Goal: Task Accomplishment & Management: Complete application form

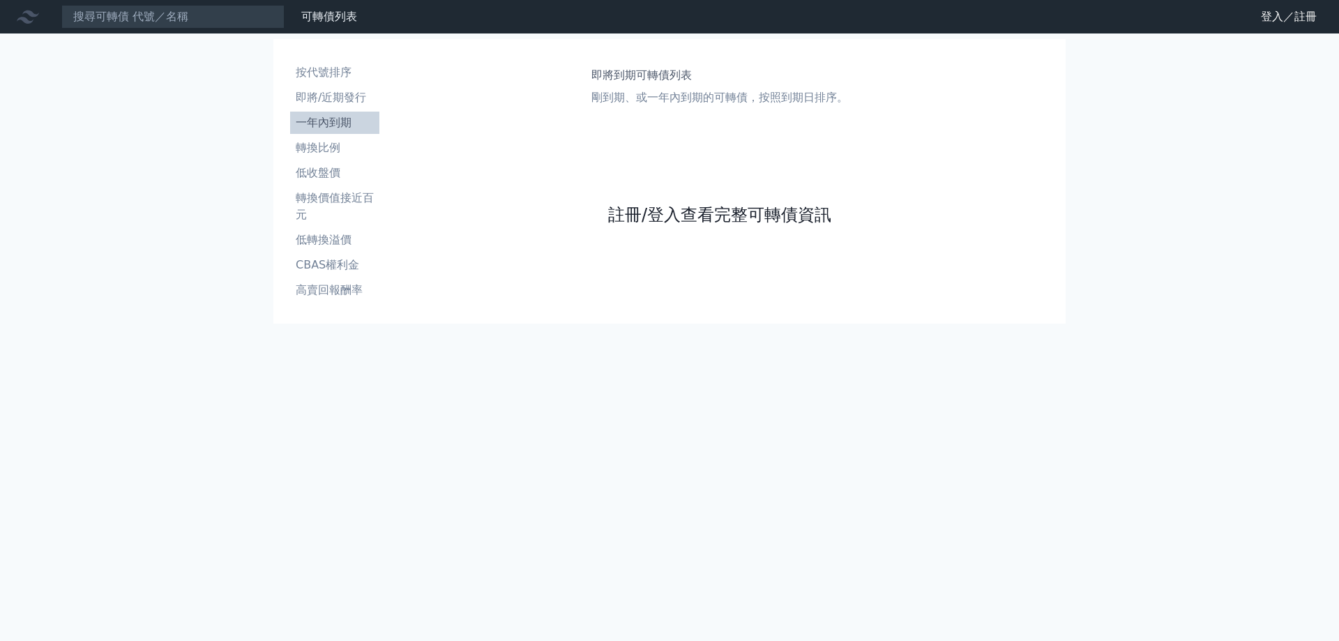
click at [743, 213] on link "註冊/登入查看完整可轉債資訊" at bounding box center [719, 215] width 223 height 22
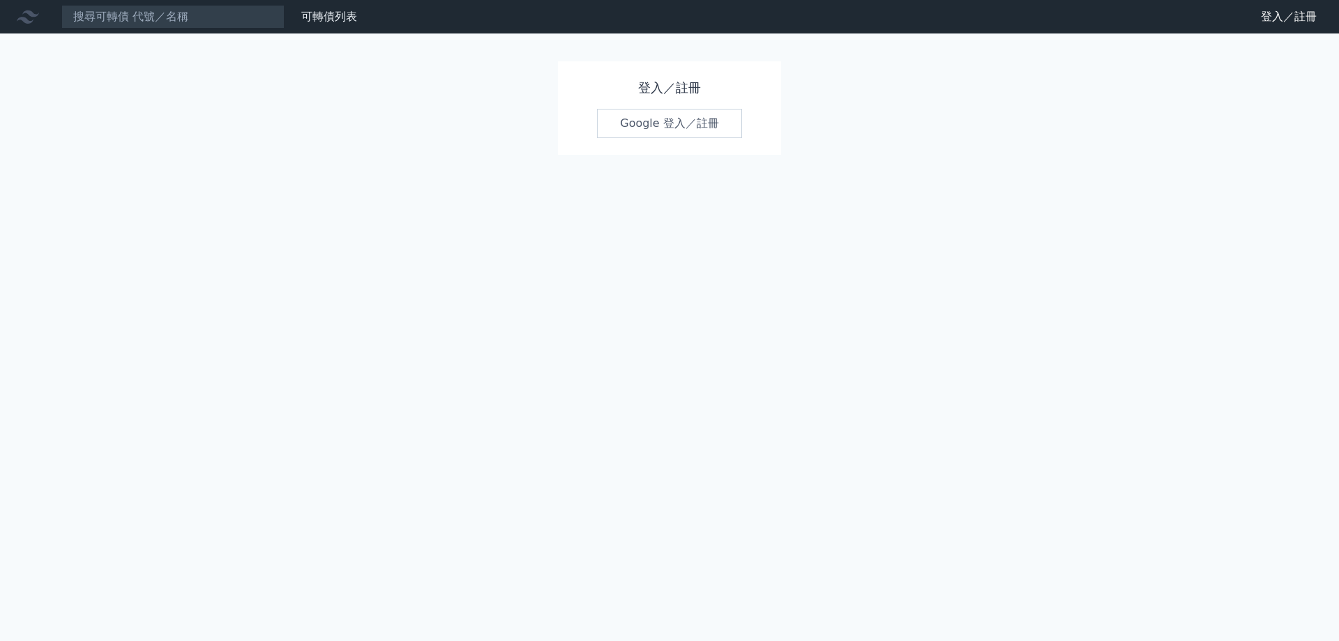
click at [675, 125] on link "Google 登入／註冊" at bounding box center [669, 123] width 145 height 29
